Goal: Task Accomplishment & Management: Use online tool/utility

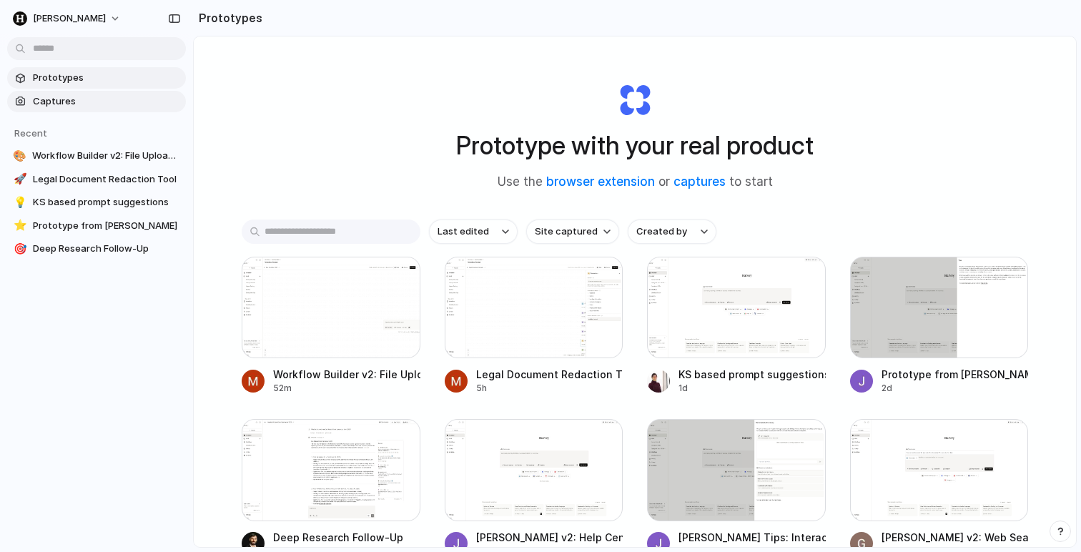
click at [81, 96] on span "Captures" at bounding box center [106, 101] width 147 height 14
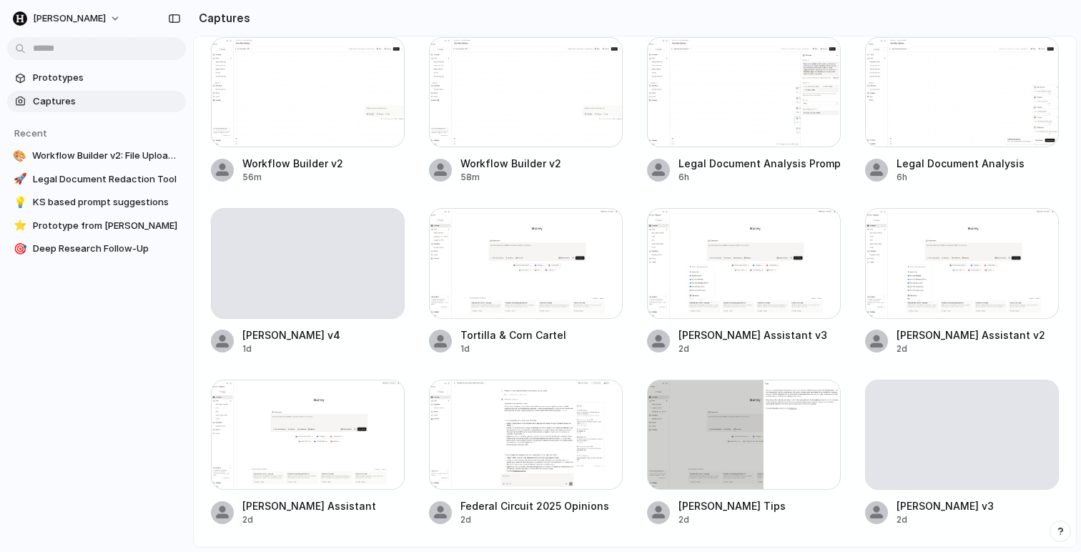
scroll to position [52, 0]
click at [373, 455] on div at bounding box center [308, 436] width 194 height 110
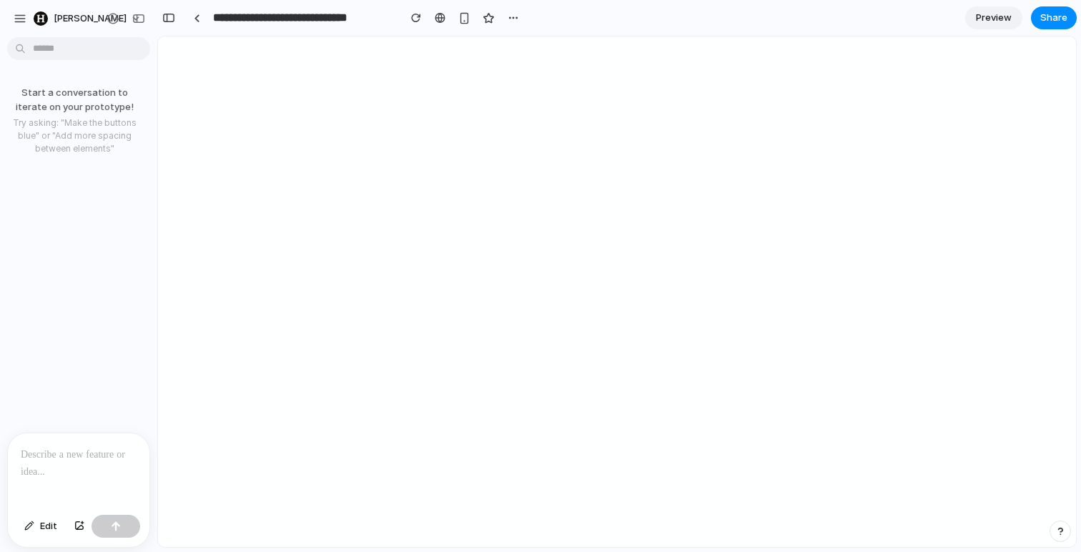
paste div
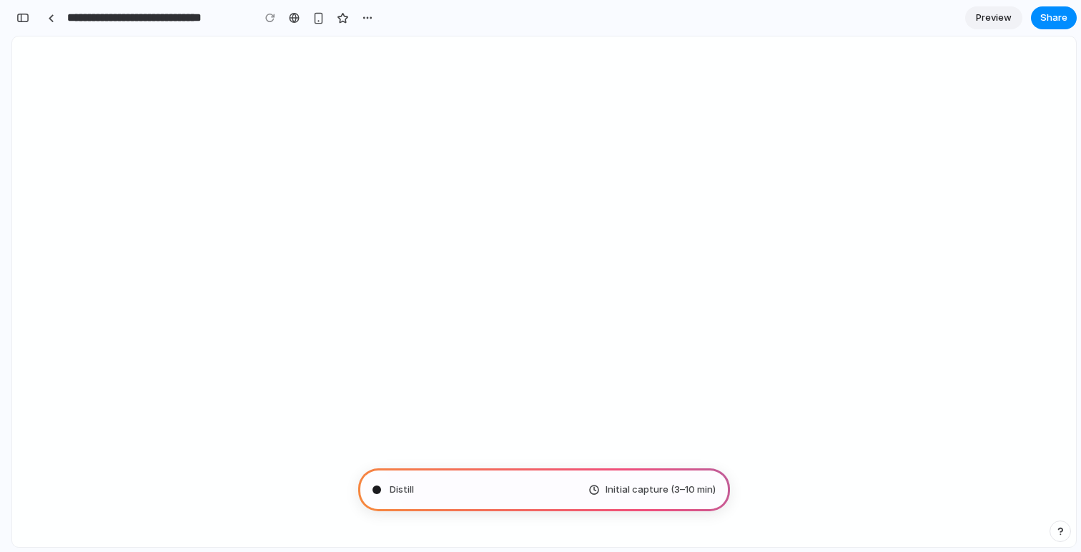
type input "**********"
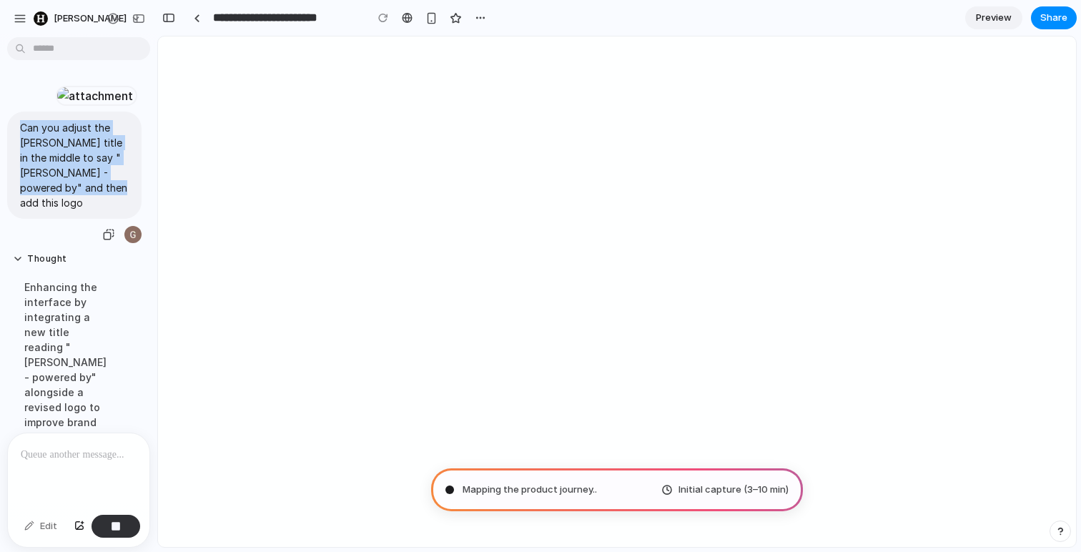
drag, startPoint x: 105, startPoint y: 232, endPoint x: 21, endPoint y: 172, distance: 104.0
click at [21, 172] on p "Can you adjust the [PERSON_NAME] title in the middle to say "[PERSON_NAME] - po…" at bounding box center [74, 165] width 109 height 90
copy p "Can you adjust the [PERSON_NAME] title in the middle to say "[PERSON_NAME] - po…"
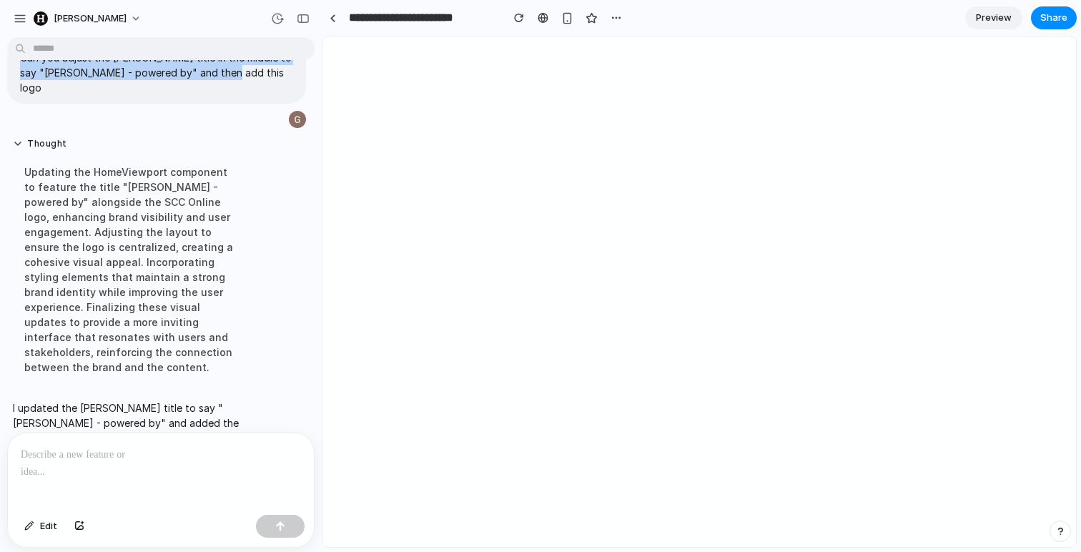
scroll to position [127, 0]
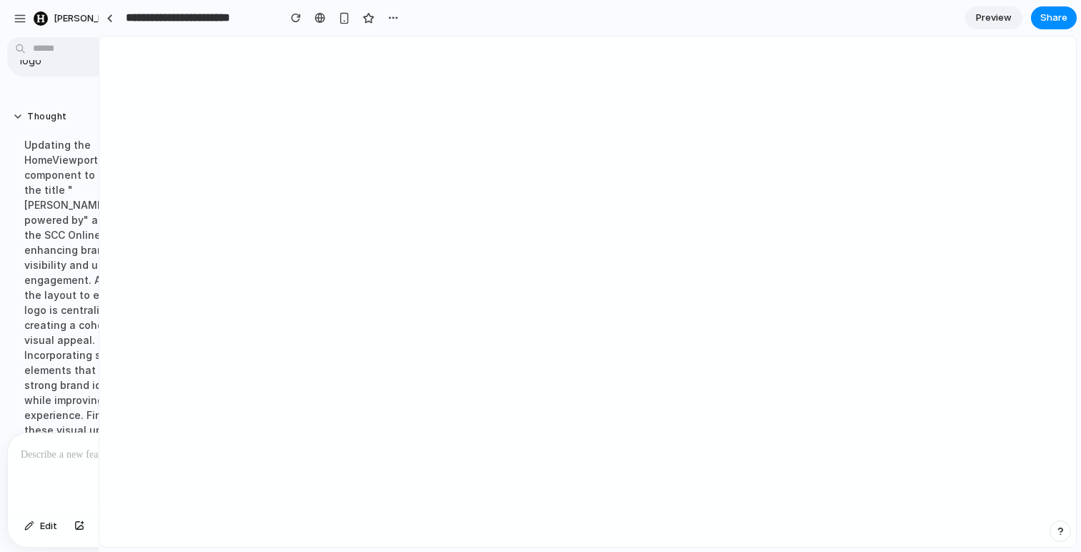
drag, startPoint x: 316, startPoint y: 123, endPoint x: 99, endPoint y: 165, distance: 221.4
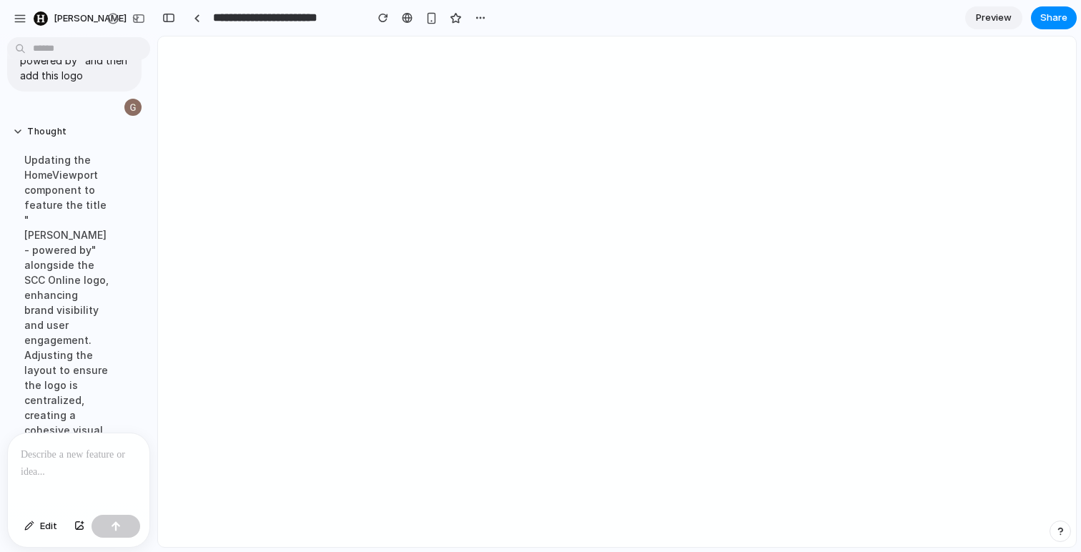
click at [87, 475] on div at bounding box center [79, 471] width 142 height 76
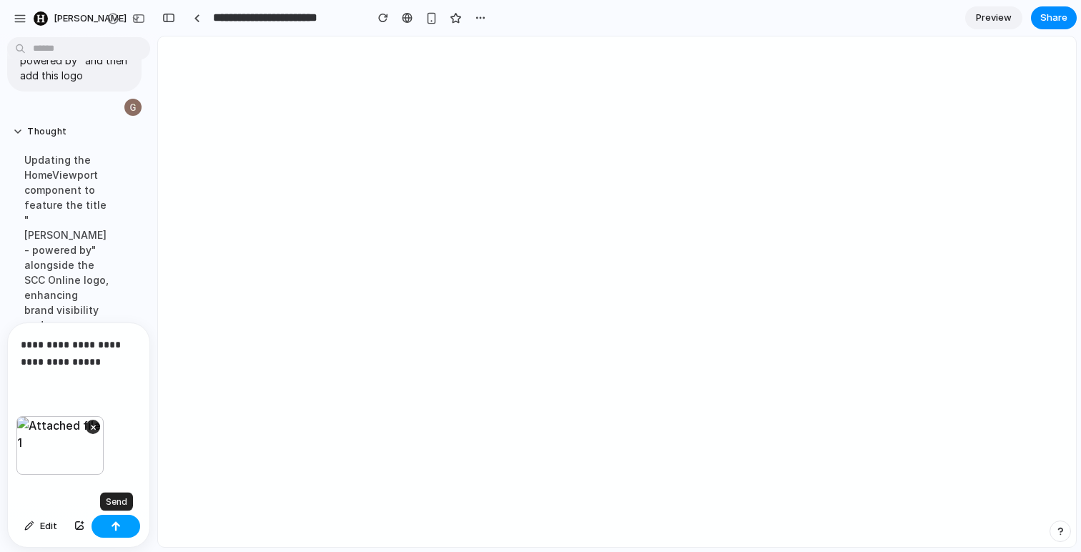
click at [129, 529] on button "button" at bounding box center [115, 526] width 49 height 23
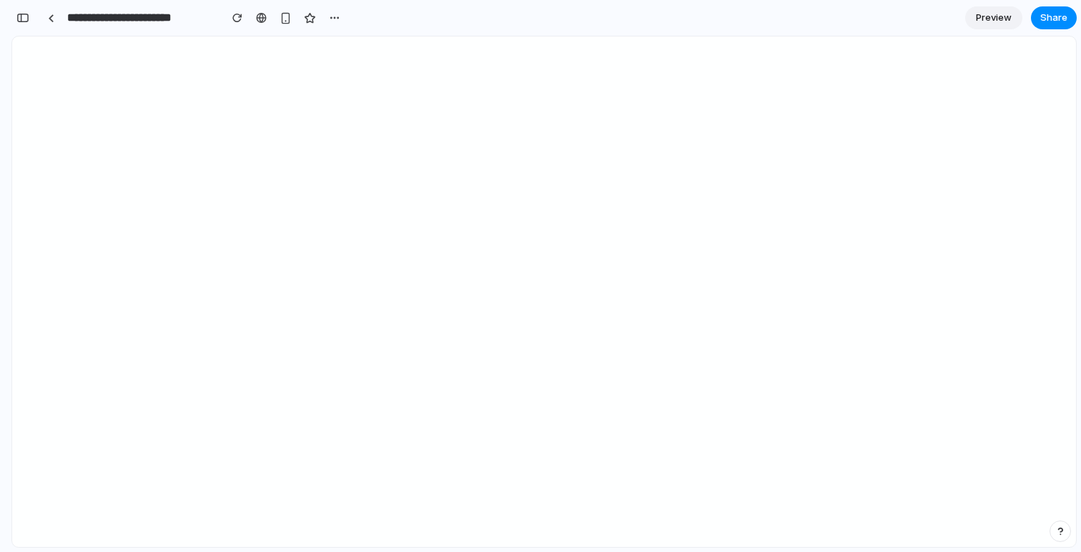
scroll to position [921, 0]
